Goal: Communication & Community: Participate in discussion

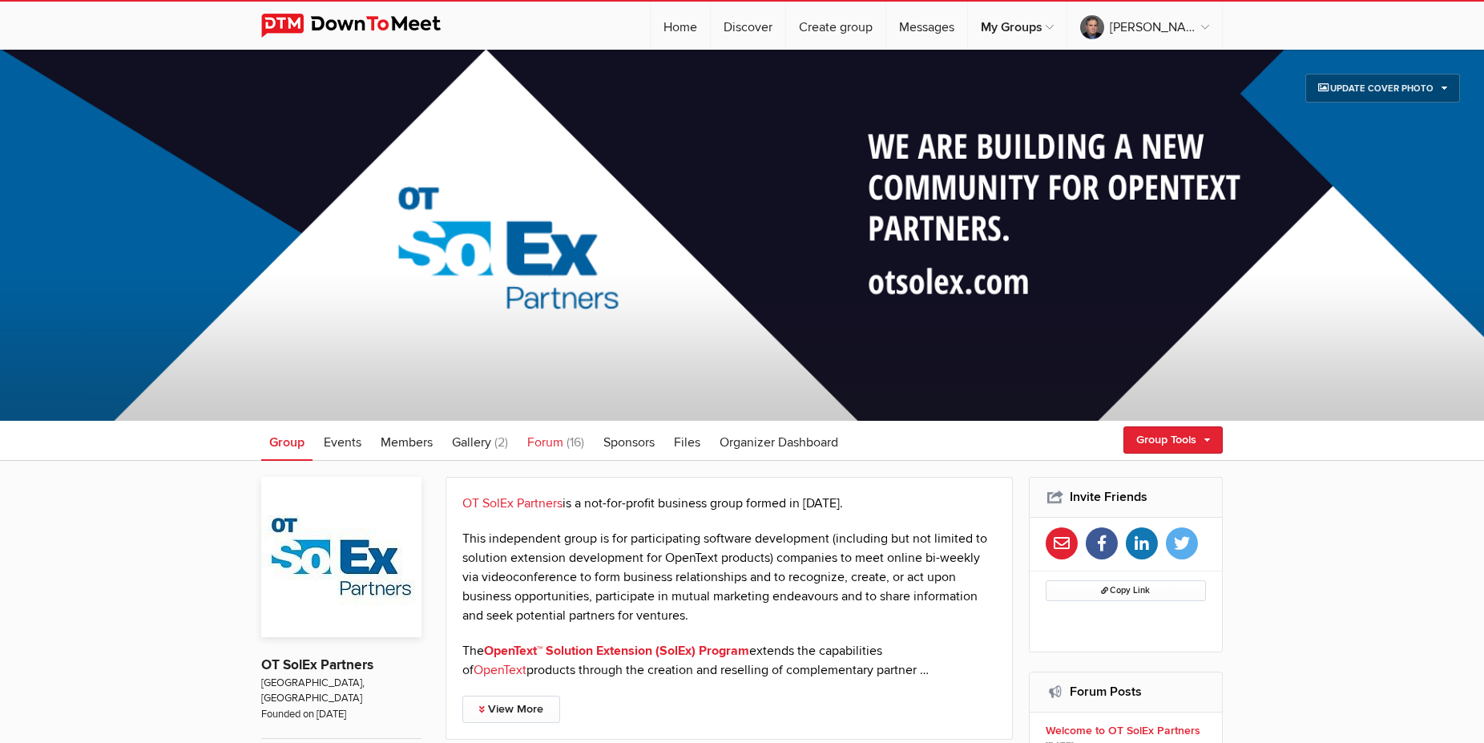
click at [554, 449] on span "Forum" at bounding box center [545, 442] width 36 height 16
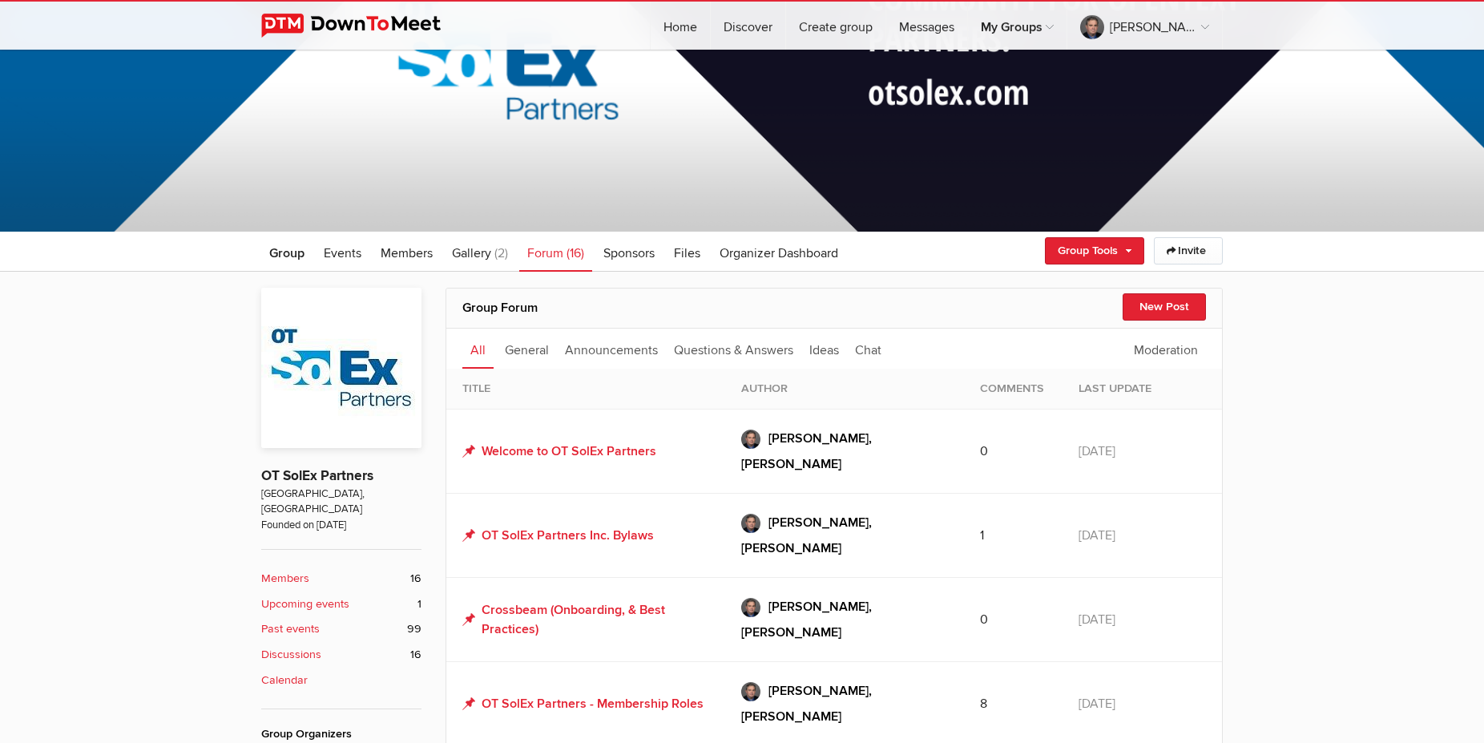
scroll to position [327, 0]
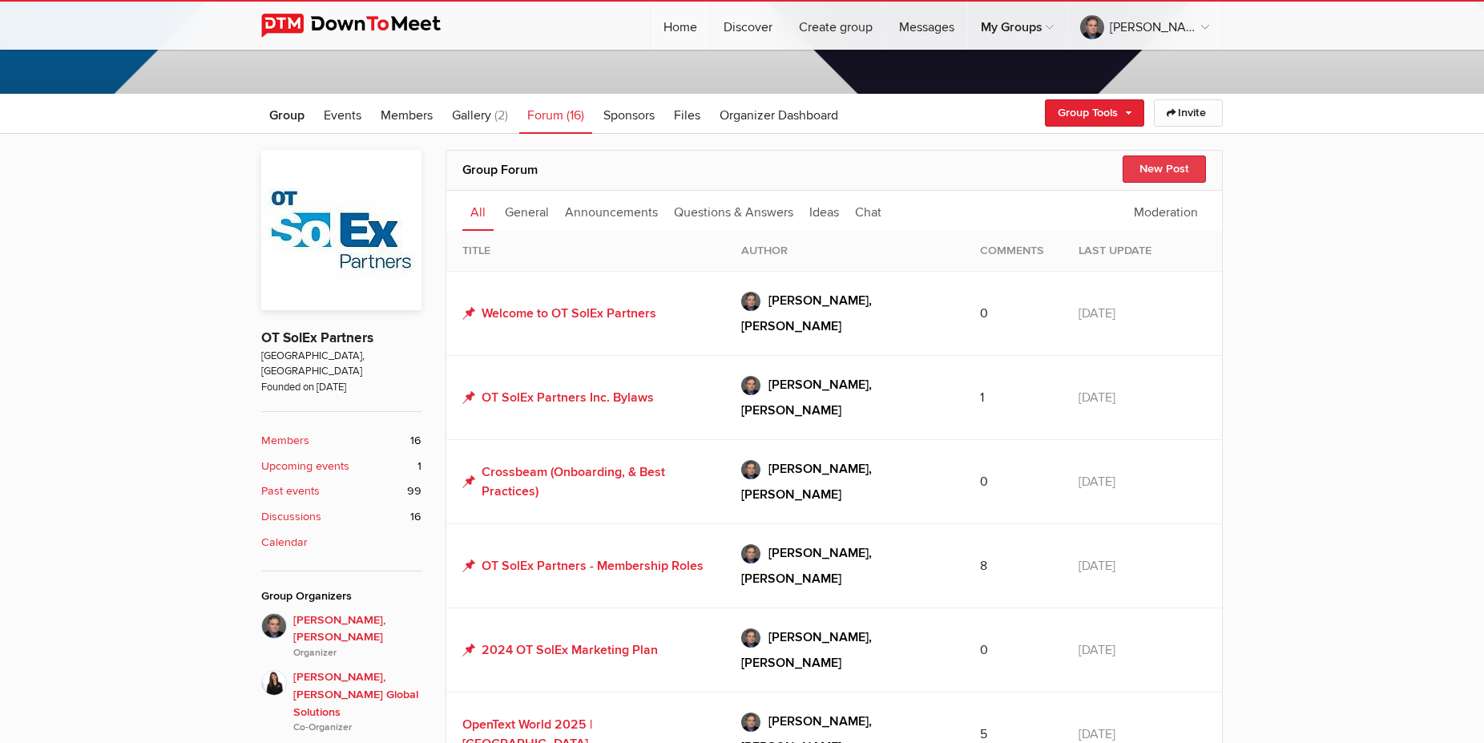
click at [1154, 167] on button "New Post" at bounding box center [1163, 168] width 83 height 27
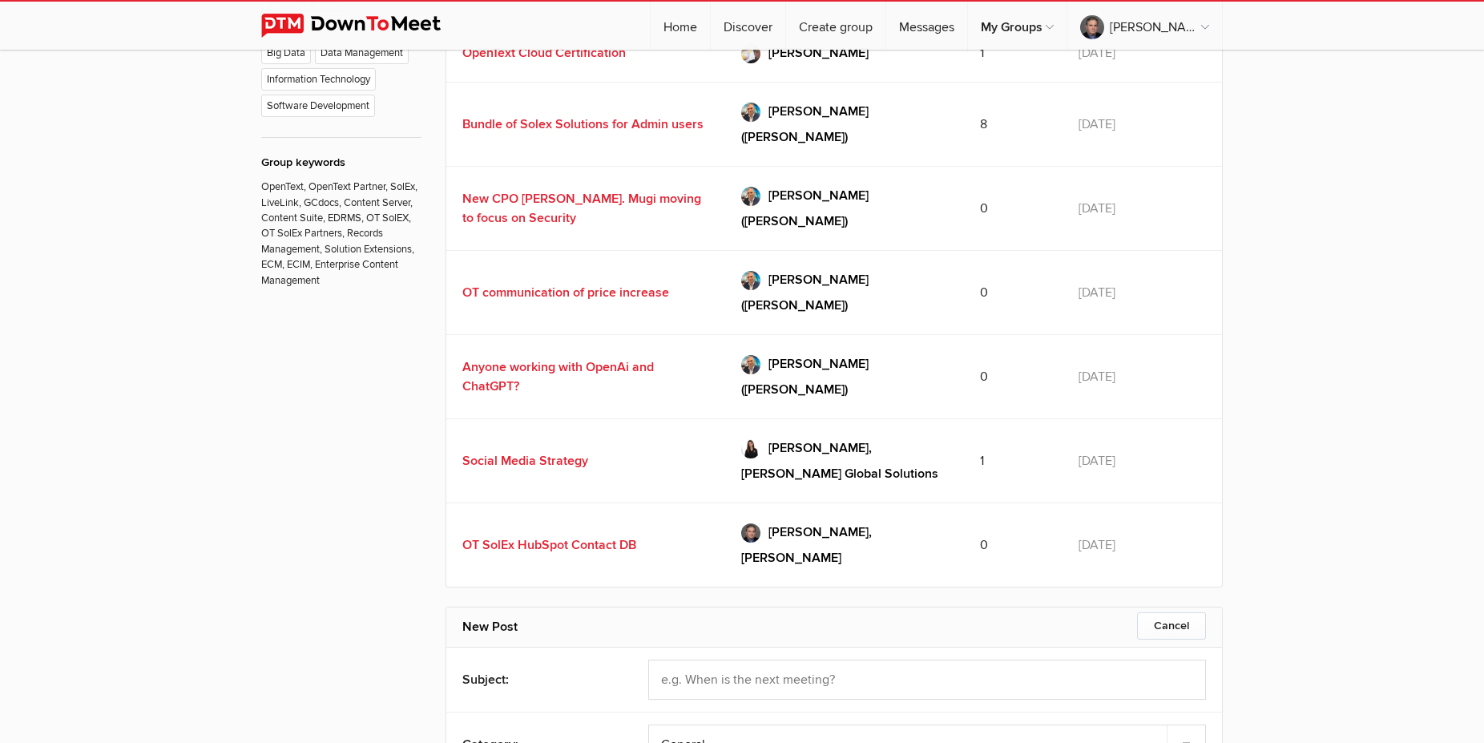
scroll to position [0, 0]
click at [648, 724] on select "General Announcements Questions & Answers Ideas Chat" at bounding box center [927, 744] width 558 height 40
click at [715, 659] on input "text" at bounding box center [927, 679] width 558 height 40
paste input "Exploring Meetaway for OT SolEx Community Engagement"
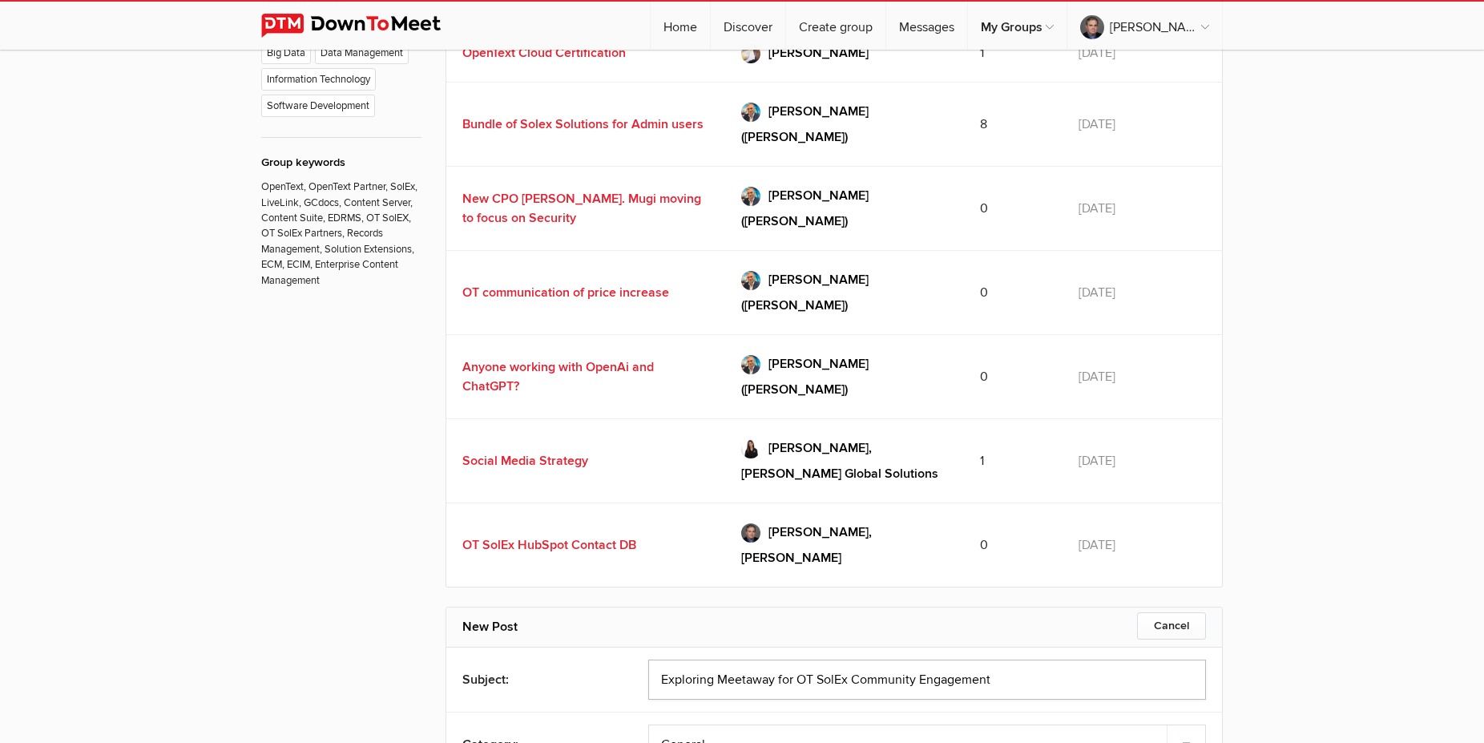
type input "Exploring Meetaway for OT SolEx Community Engagement"
select select "3: Object"
click option "Ideas" at bounding box center [0, 0] width 0 height 0
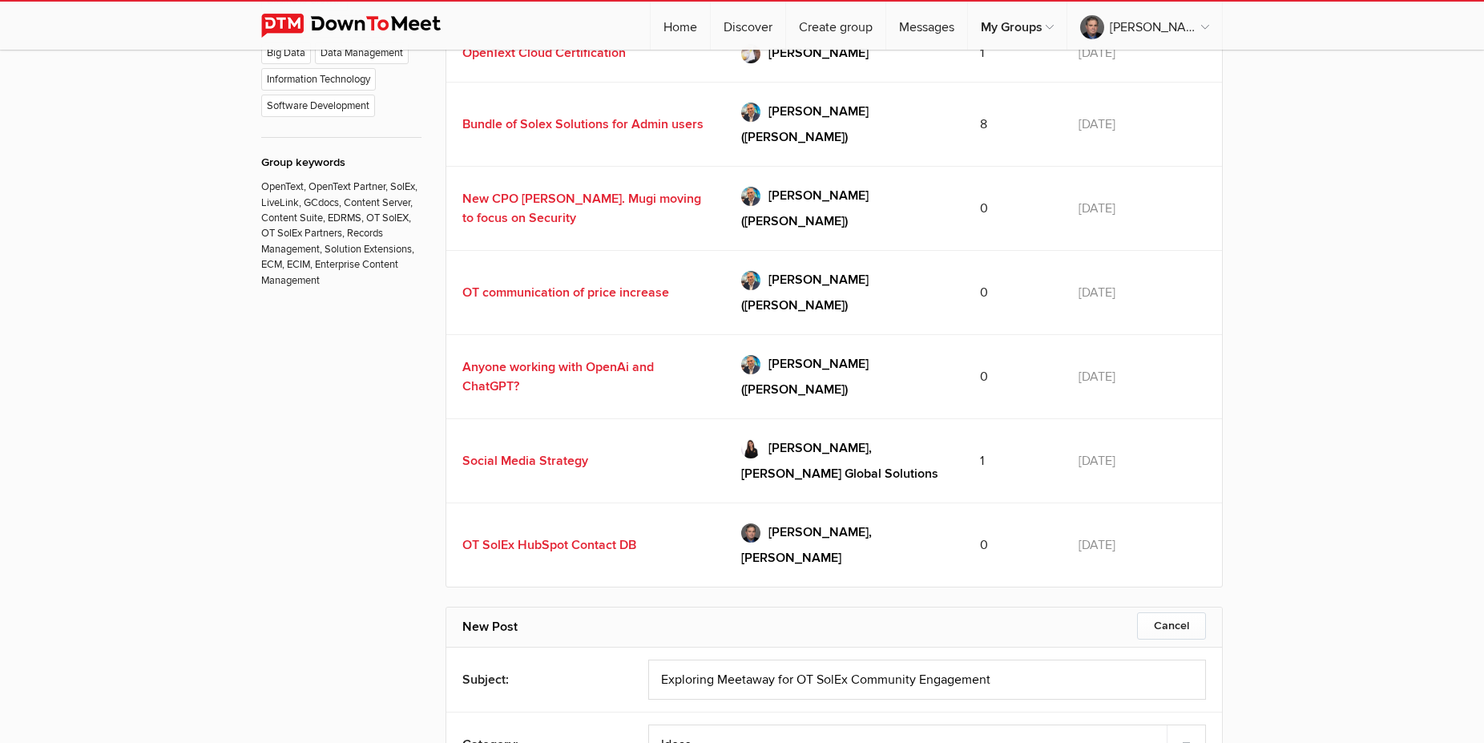
paste body
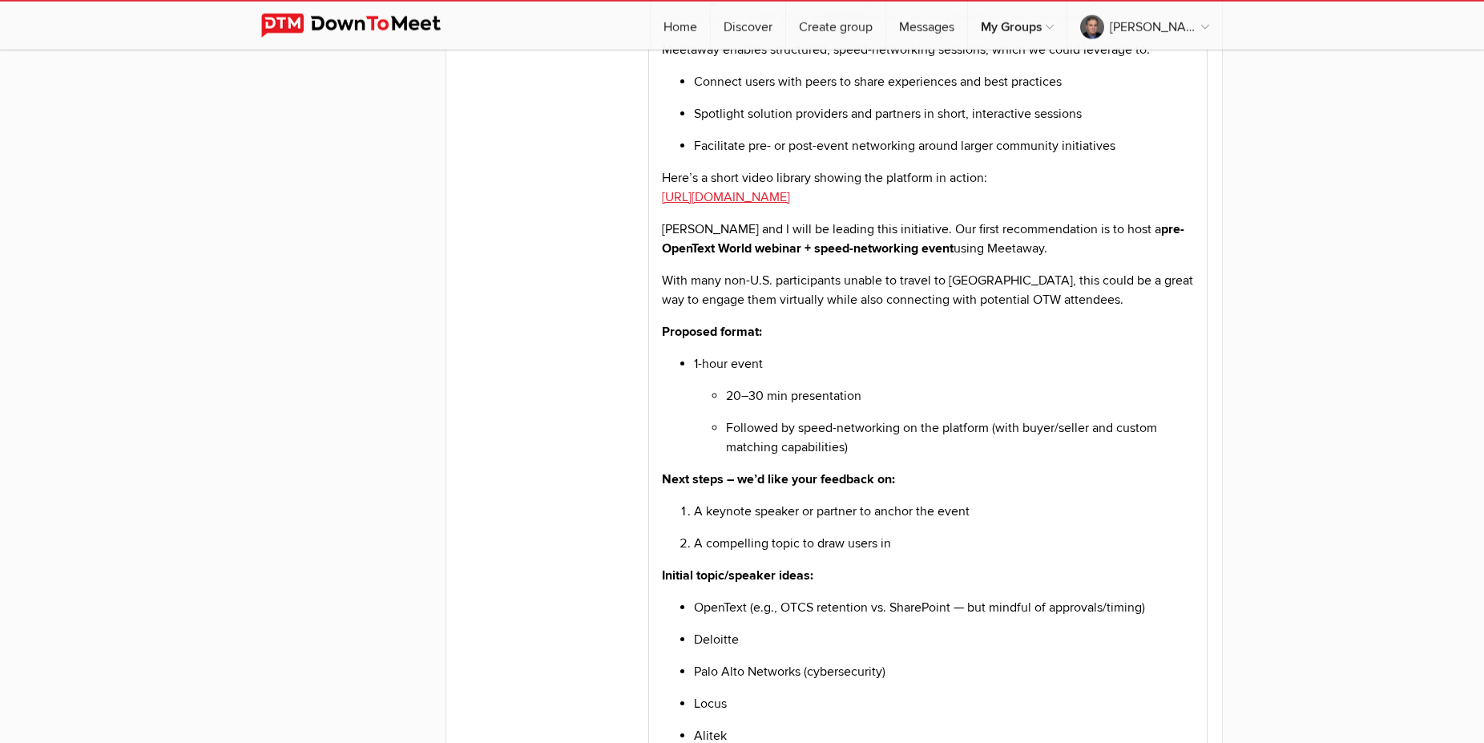
scroll to position [2348, 0]
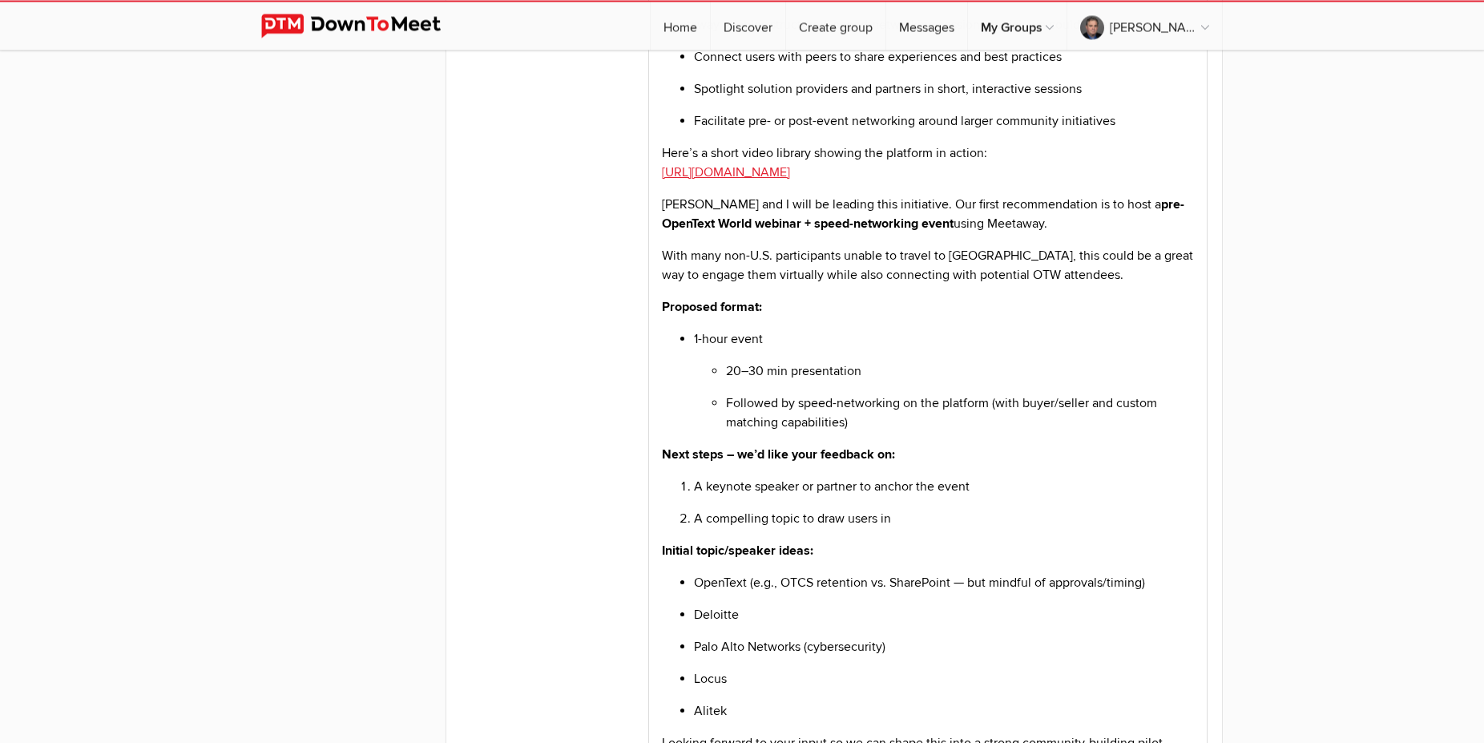
drag, startPoint x: 663, startPoint y: 776, endPoint x: 1120, endPoint y: 969, distance: 496.2
click at [1120, 742] on html "Here’s a polished rewrite of your internal OT SolEx Partners forum post. I tigh…" at bounding box center [928, 375] width 558 height 1146
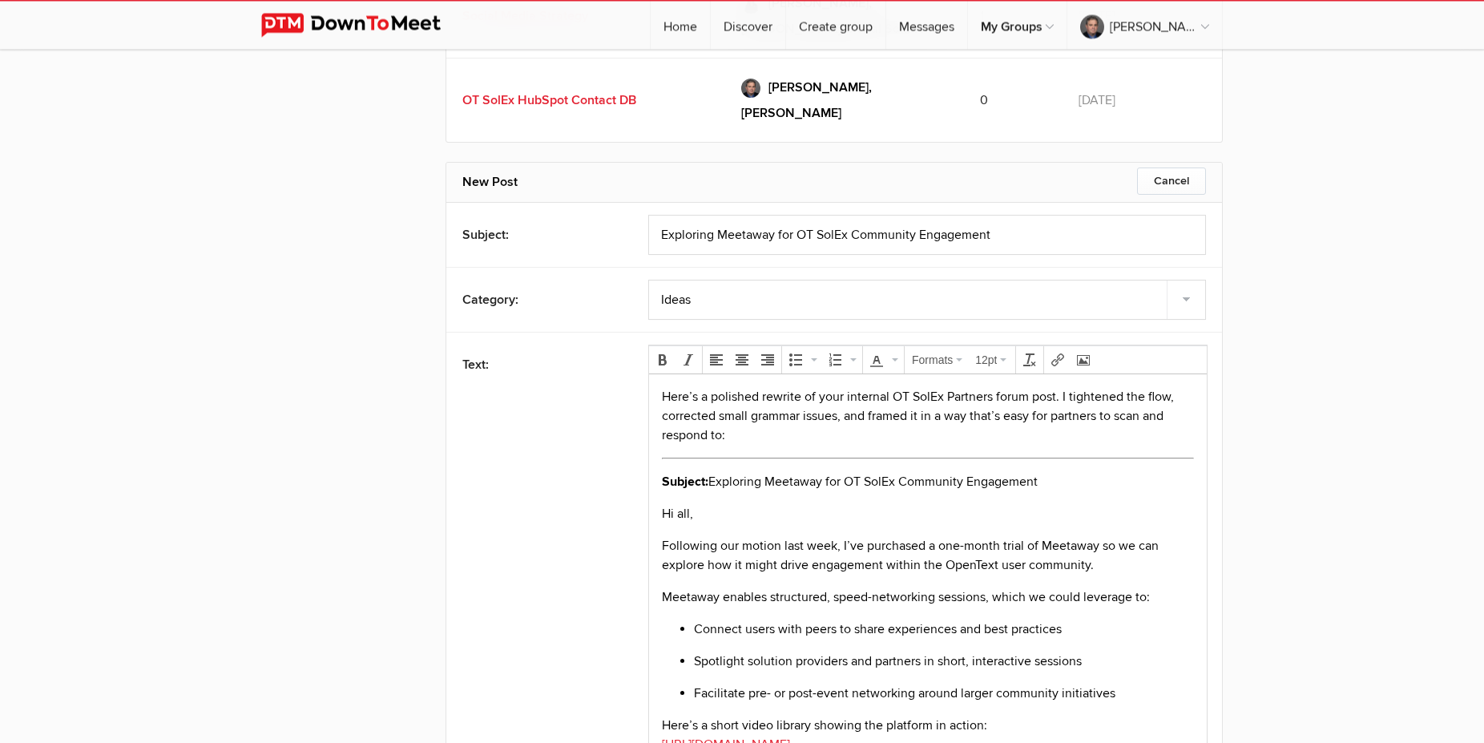
scroll to position [1612, 0]
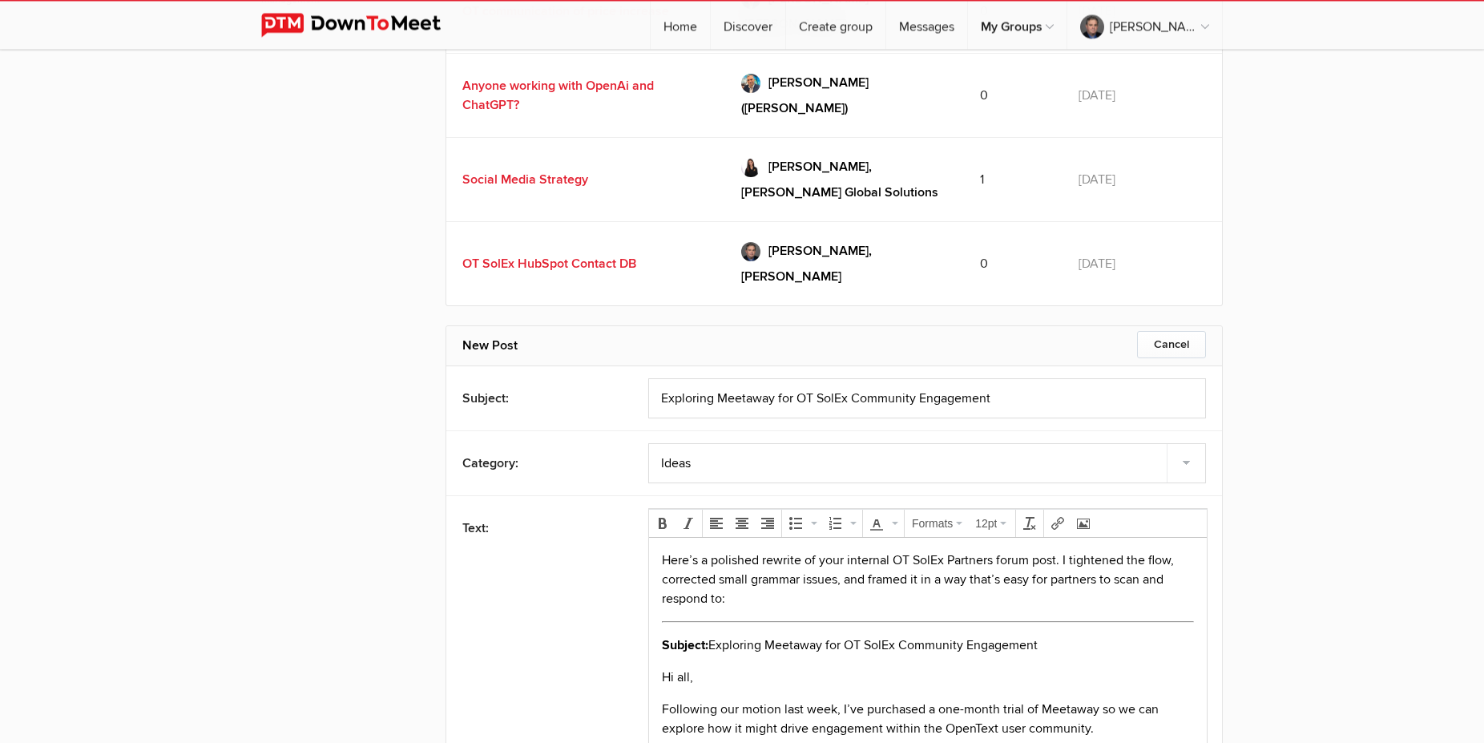
drag, startPoint x: 927, startPoint y: 650, endPoint x: 1193, endPoint y: 776, distance: 294.6
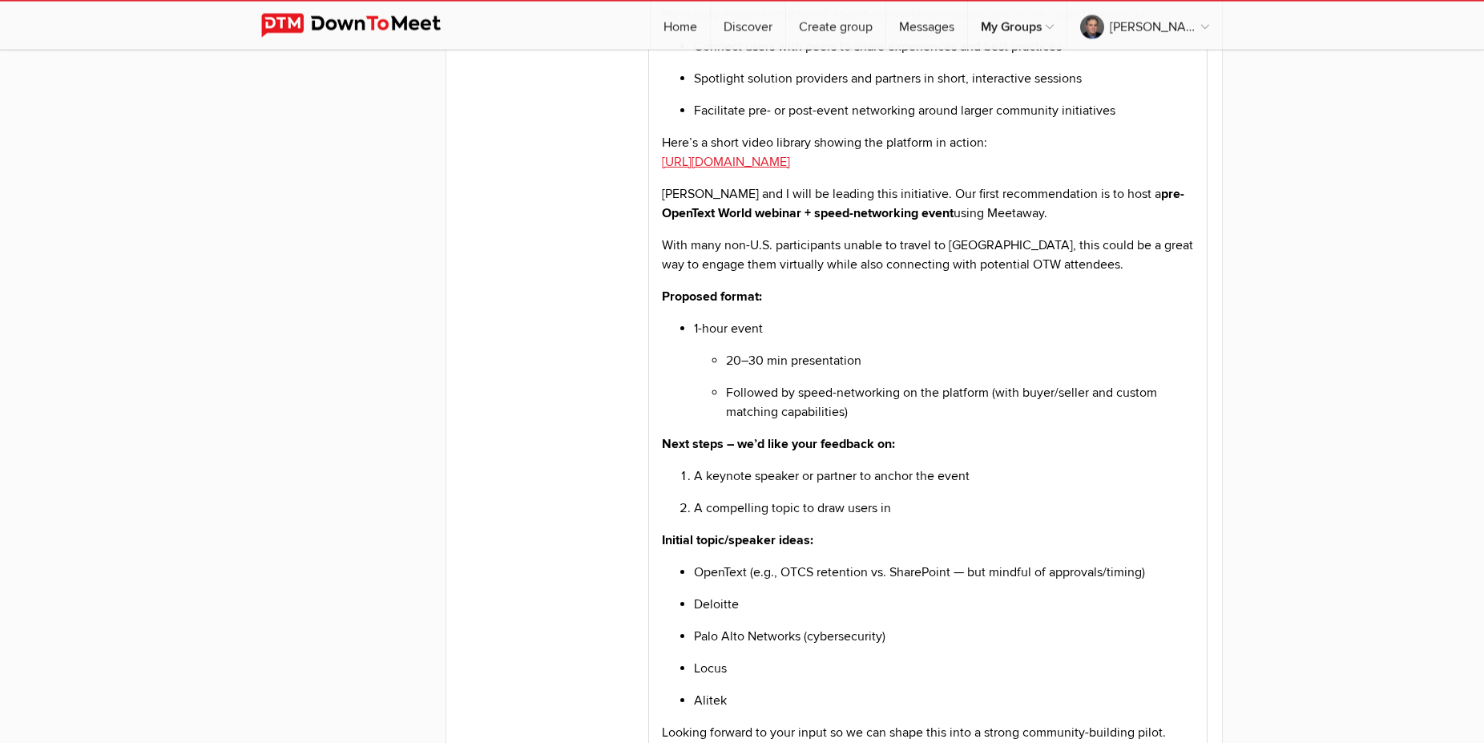
scroll to position [2453, 0]
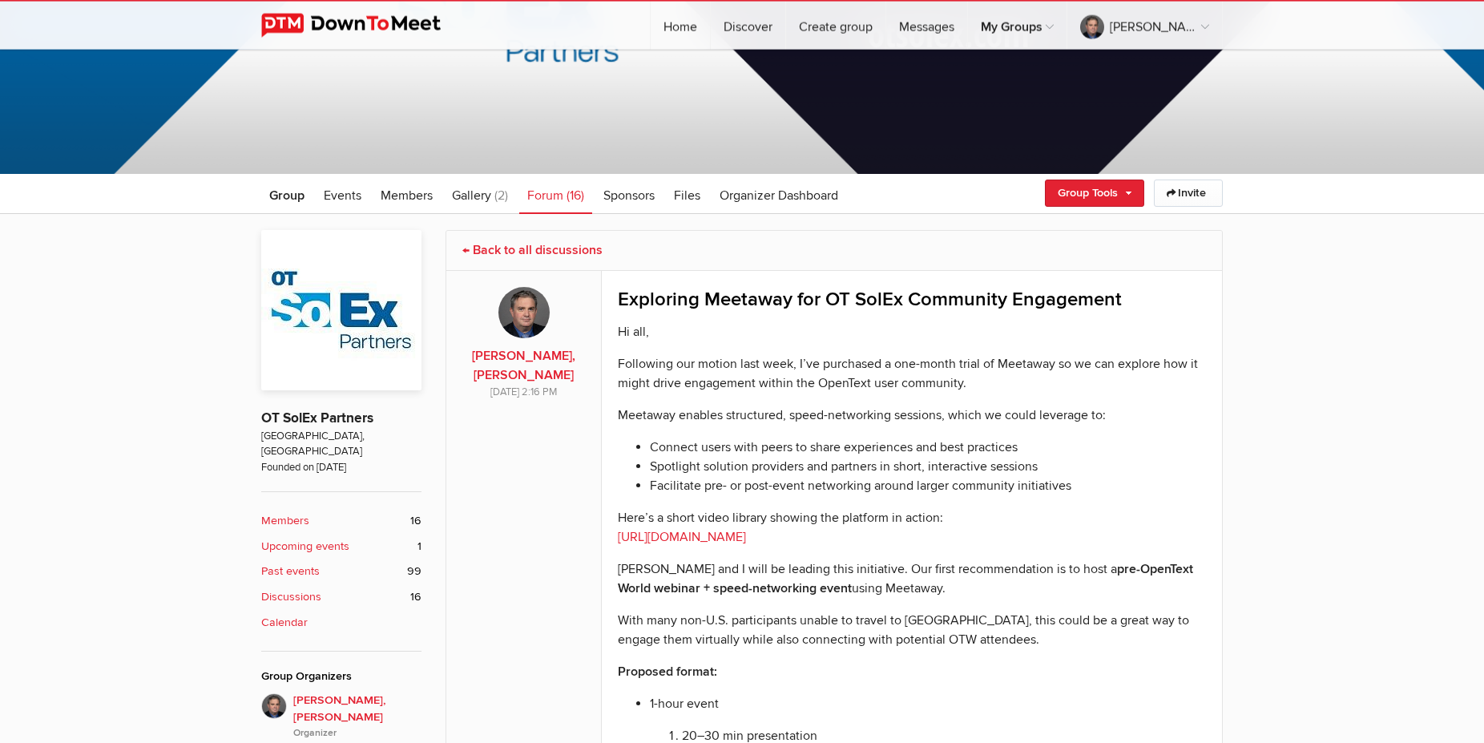
scroll to position [208, 0]
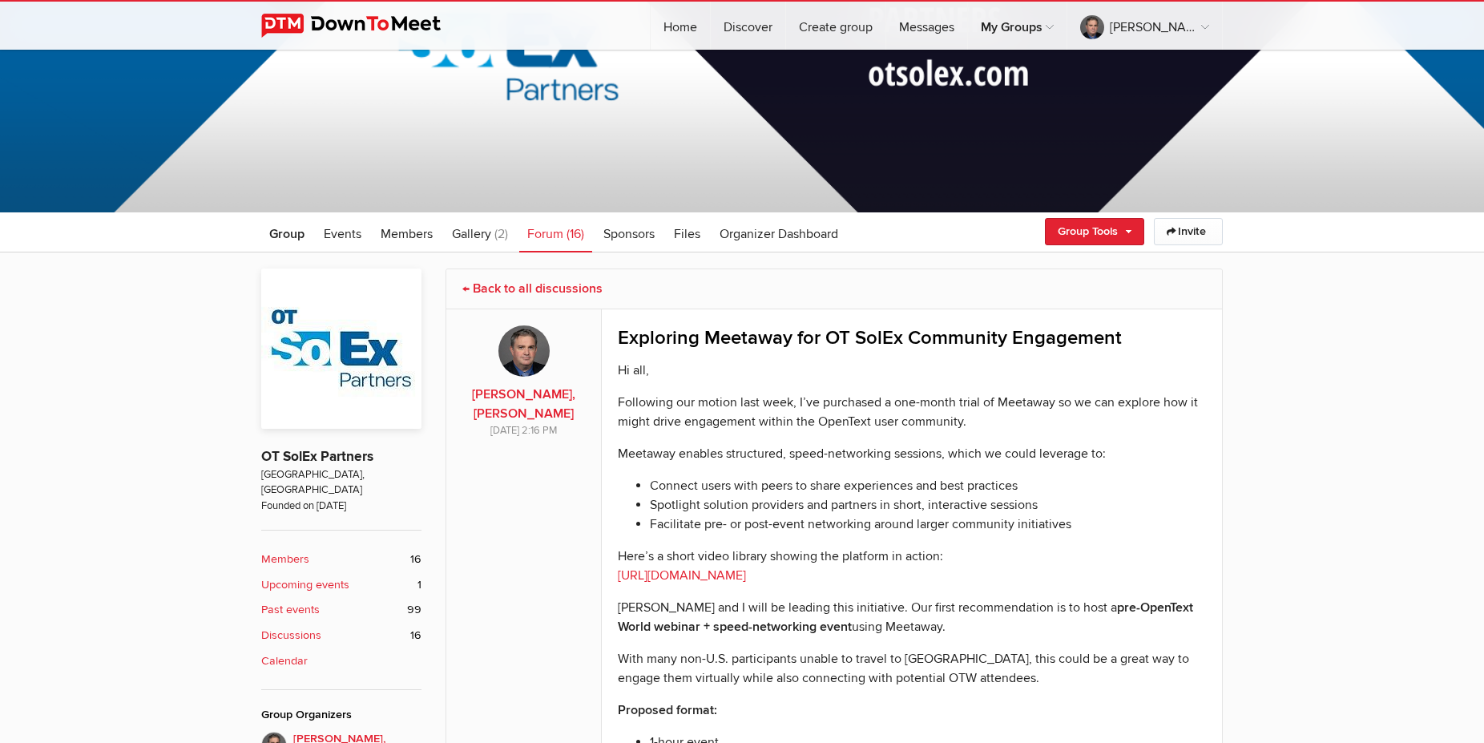
click at [543, 230] on span "Forum" at bounding box center [545, 234] width 36 height 16
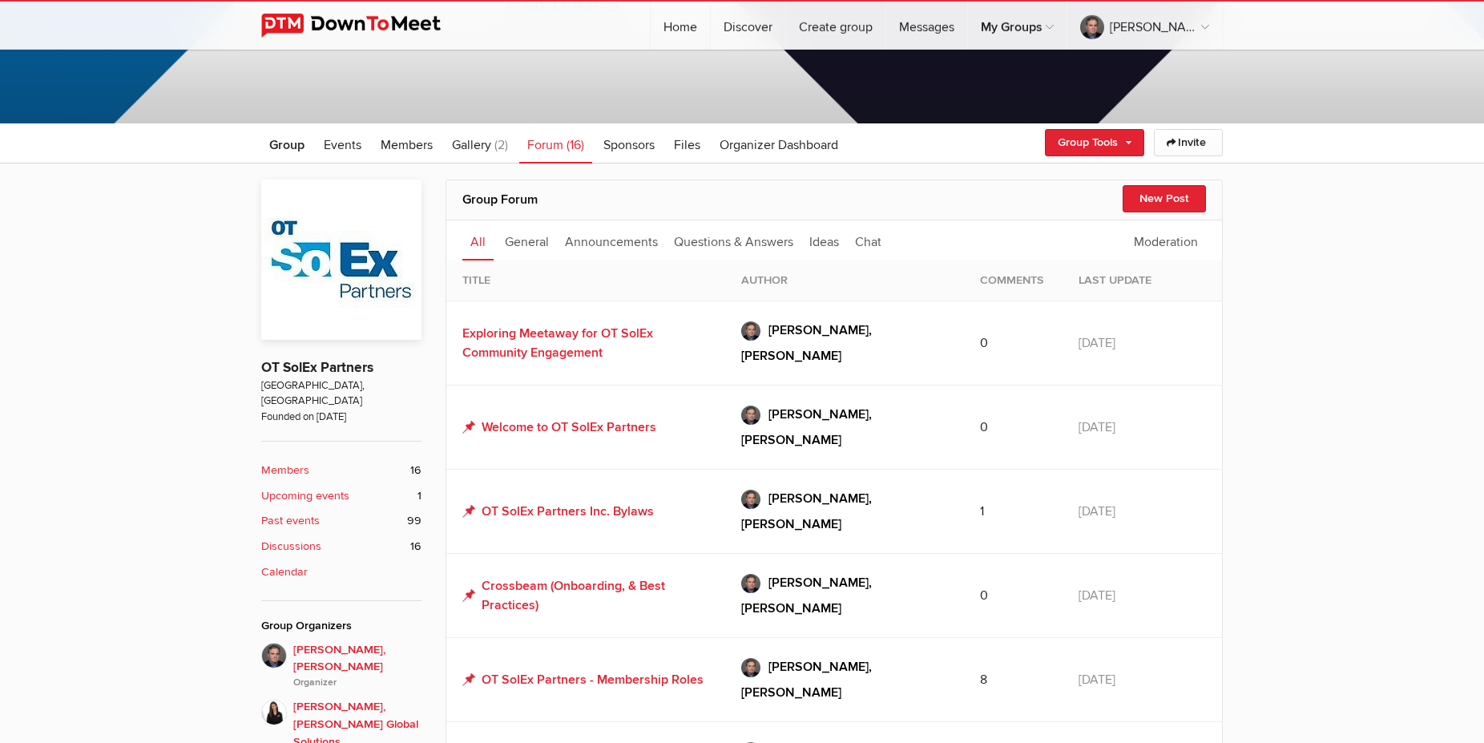
scroll to position [127, 0]
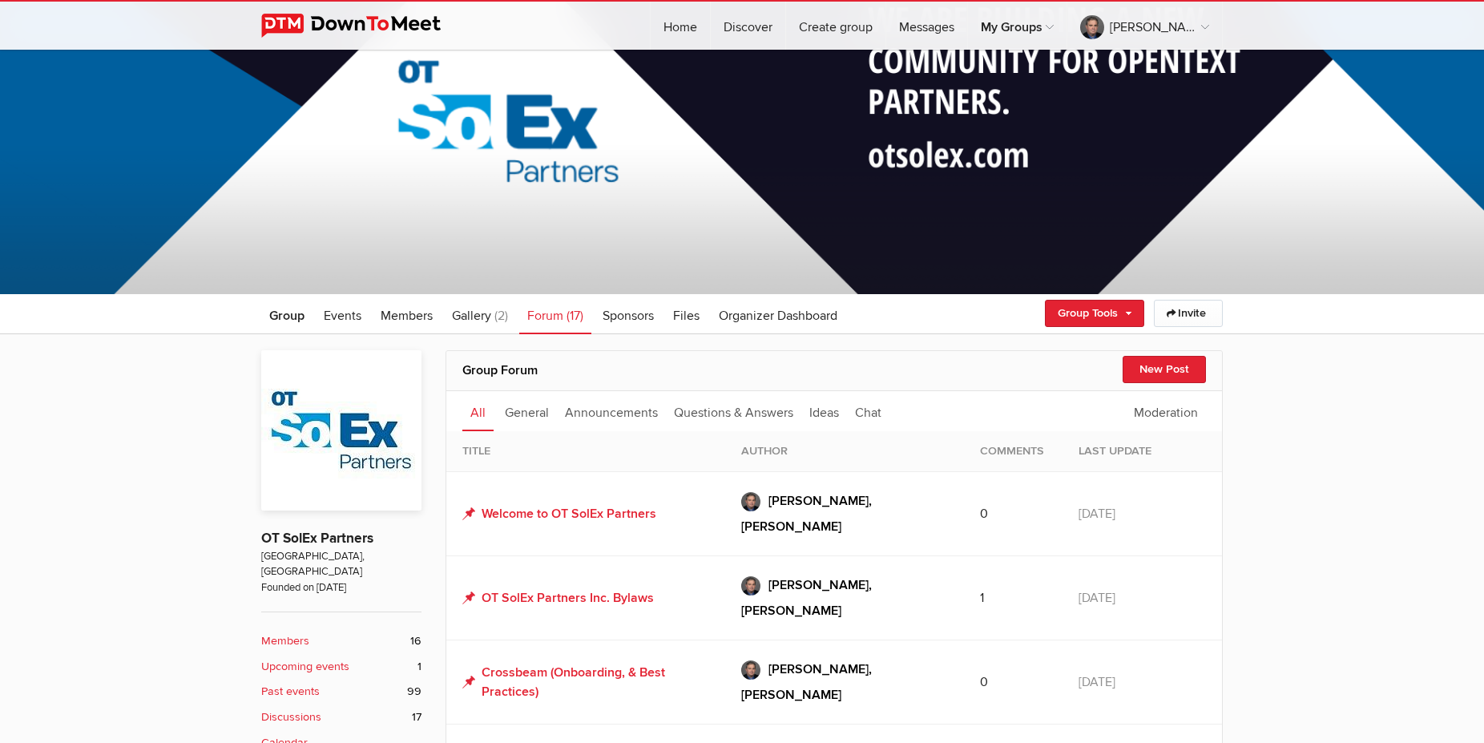
click at [559, 307] on link "Forum (17)" at bounding box center [555, 314] width 72 height 40
click at [830, 413] on link "Ideas" at bounding box center [824, 411] width 46 height 40
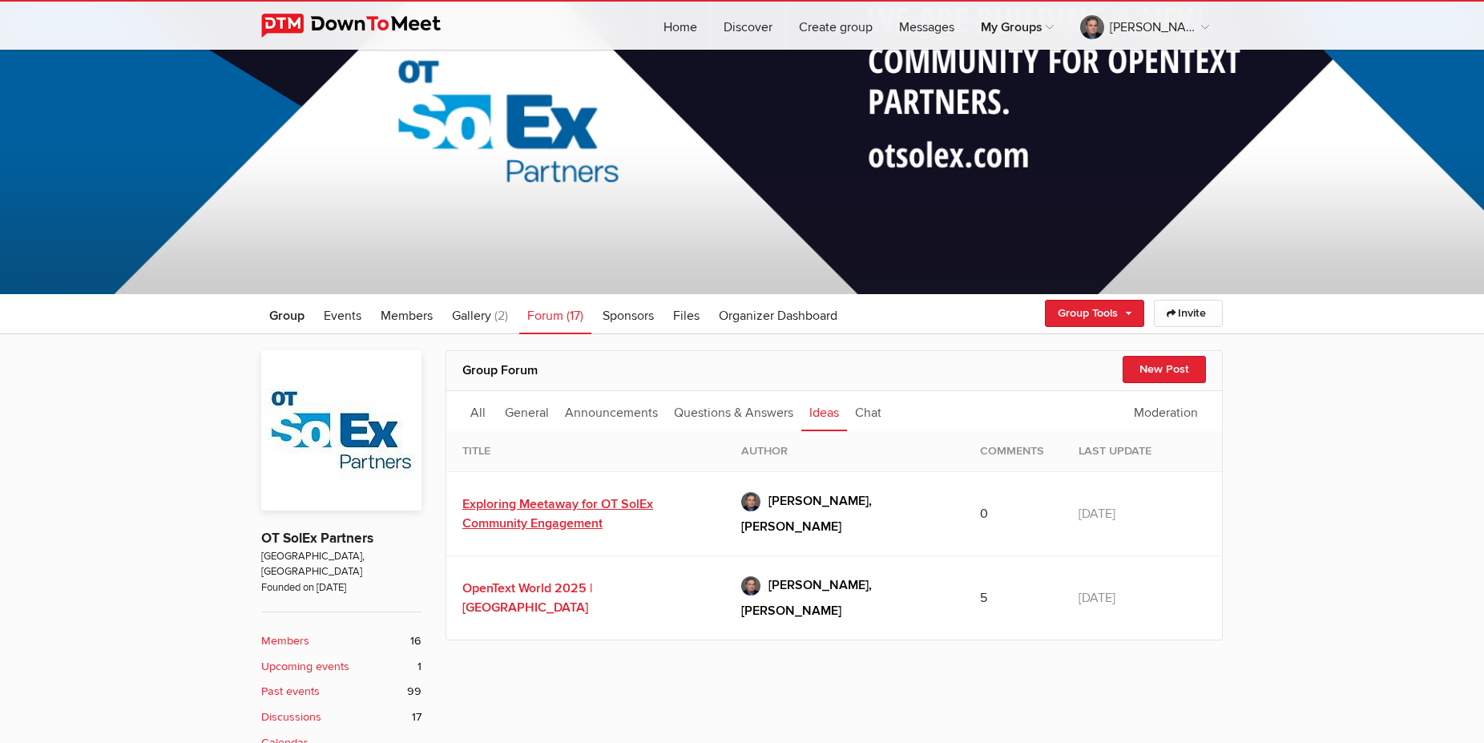
click at [560, 496] on link "Exploring Meetaway for OT SolEx Community Engagement" at bounding box center [557, 513] width 191 height 35
